Goal: Information Seeking & Learning: Learn about a topic

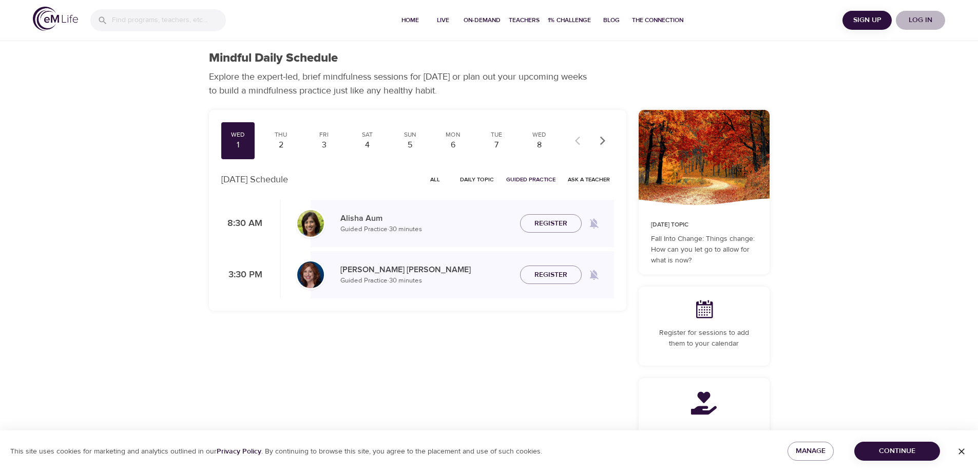
click at [920, 23] on span "Log in" at bounding box center [920, 20] width 41 height 13
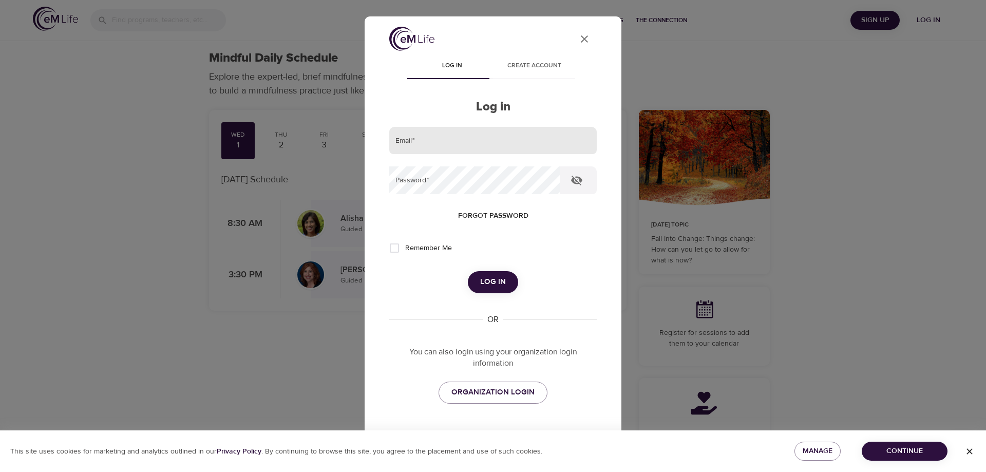
click at [493, 142] on input "email" at bounding box center [492, 141] width 207 height 28
type input "[EMAIL_ADDRESS][DOMAIN_NAME]"
click at [468, 271] on button "Log in" at bounding box center [493, 282] width 50 height 22
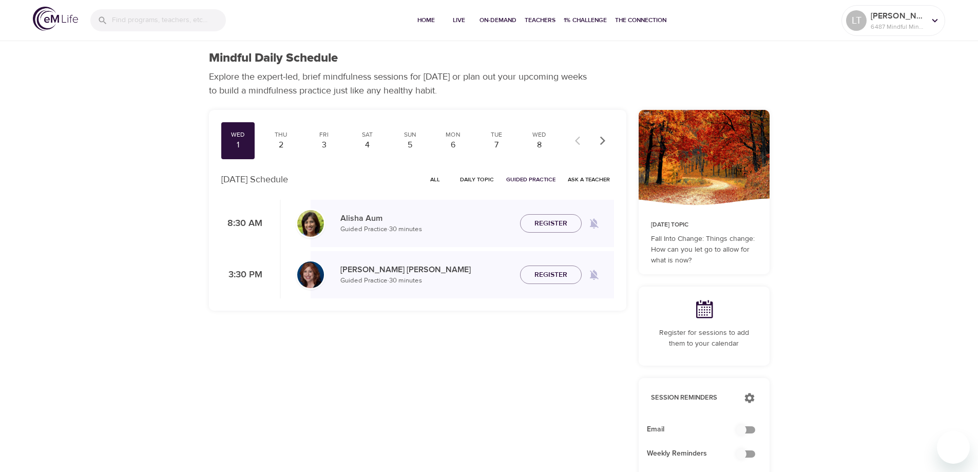
checkbox input "true"
click at [438, 181] on span "All" at bounding box center [435, 180] width 25 height 10
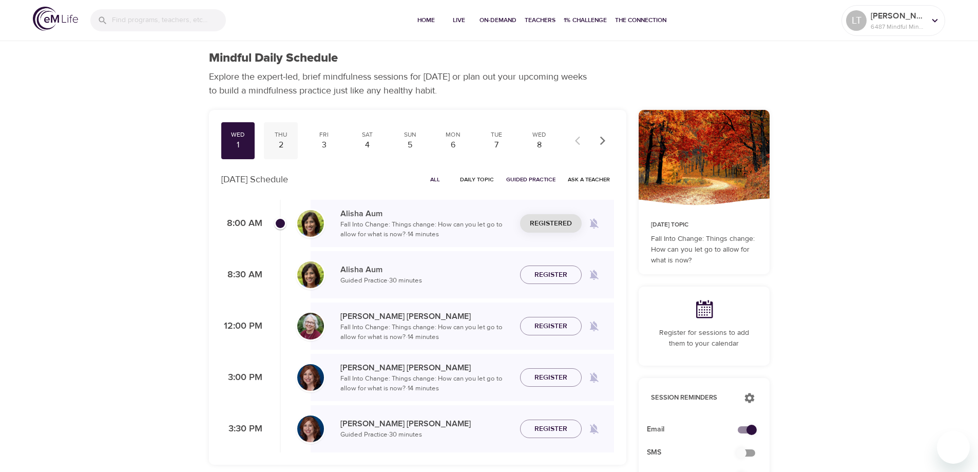
click at [285, 141] on div "2" at bounding box center [281, 145] width 26 height 12
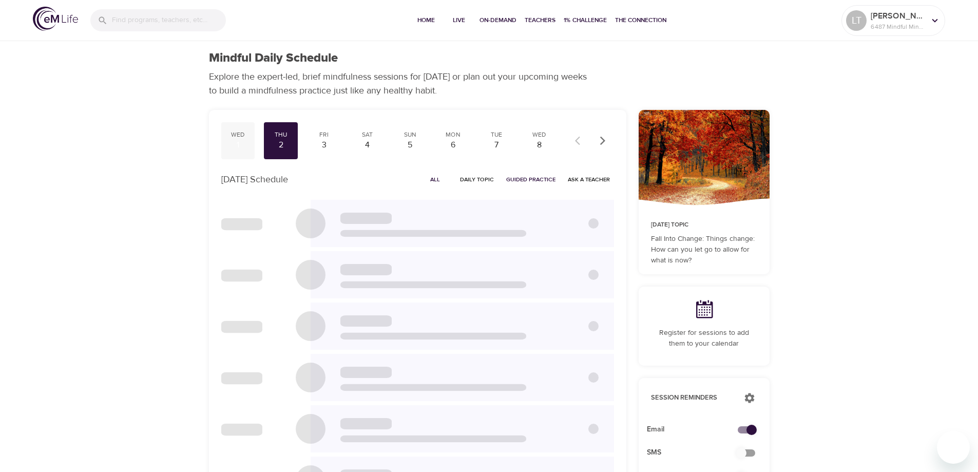
click at [237, 144] on div "1" at bounding box center [238, 145] width 26 height 12
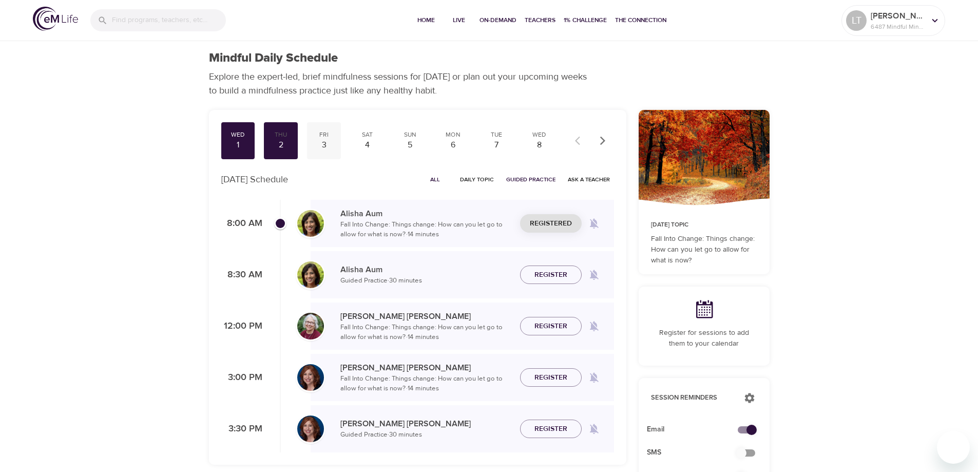
click at [322, 145] on div "3" at bounding box center [324, 145] width 26 height 12
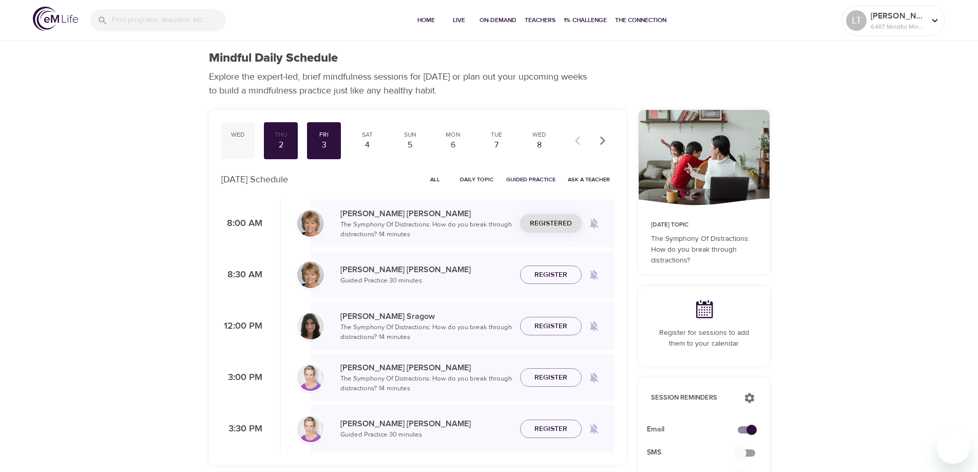
click at [238, 141] on div "1" at bounding box center [238, 145] width 26 height 12
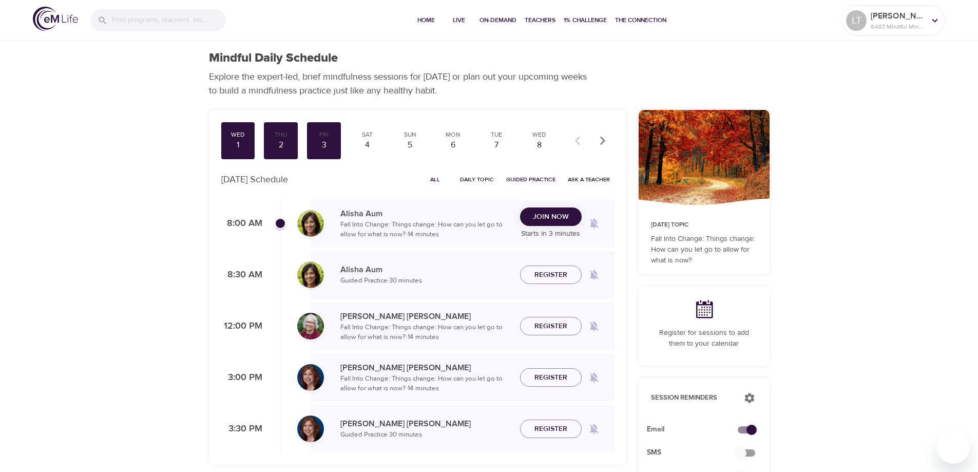
click at [434, 177] on span "All" at bounding box center [435, 180] width 25 height 10
click at [433, 180] on span "All" at bounding box center [435, 180] width 25 height 10
click at [547, 223] on span "Join Now" at bounding box center [551, 223] width 36 height 13
